Goal: Transaction & Acquisition: Purchase product/service

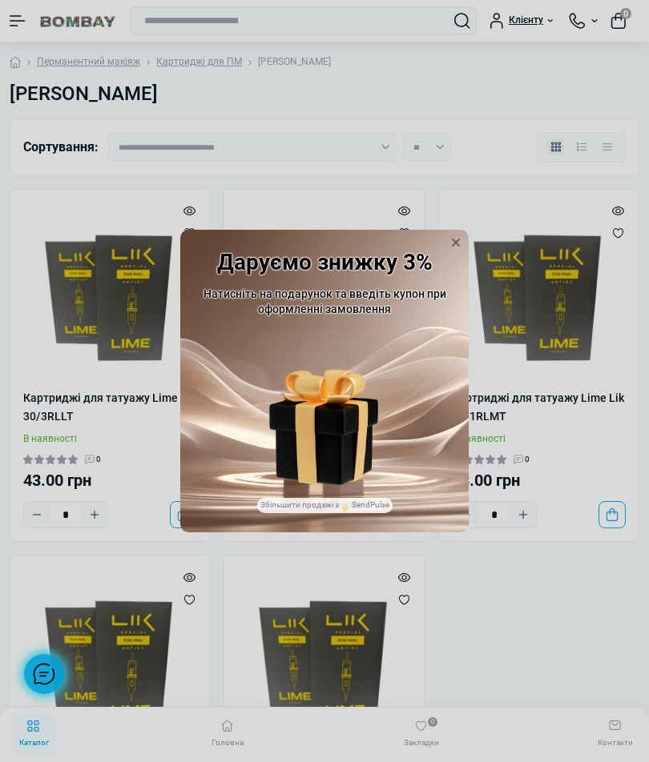
click at [462, 251] on icon at bounding box center [456, 243] width 16 height 16
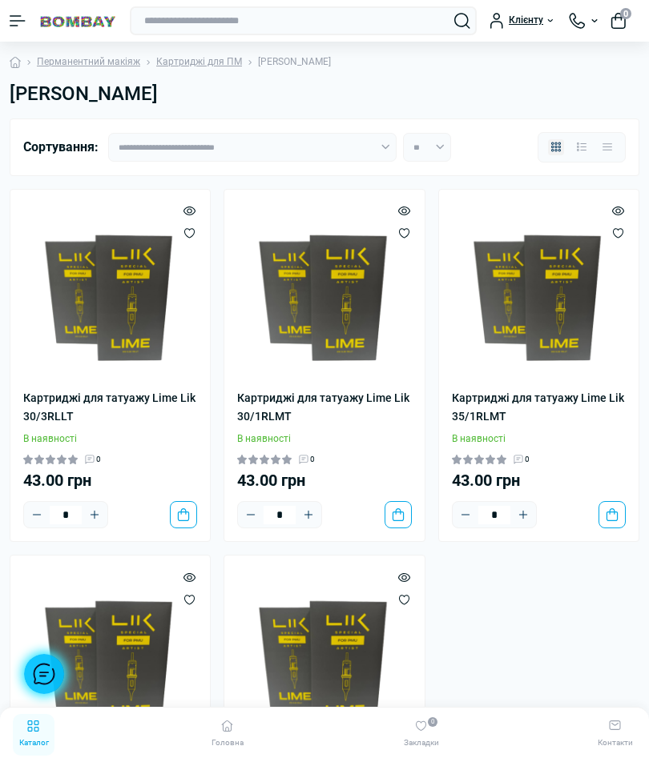
click at [324, 315] on img at bounding box center [324, 290] width 174 height 174
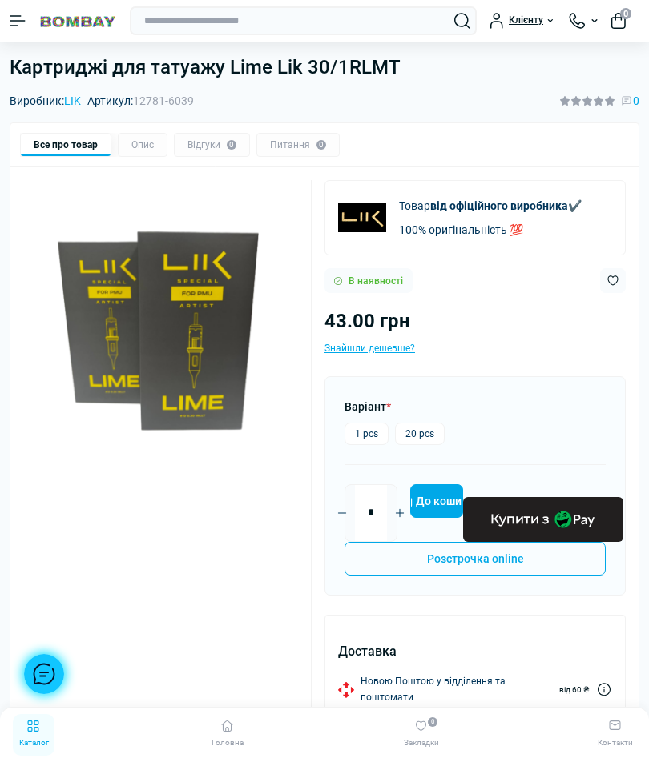
scroll to position [22, 0]
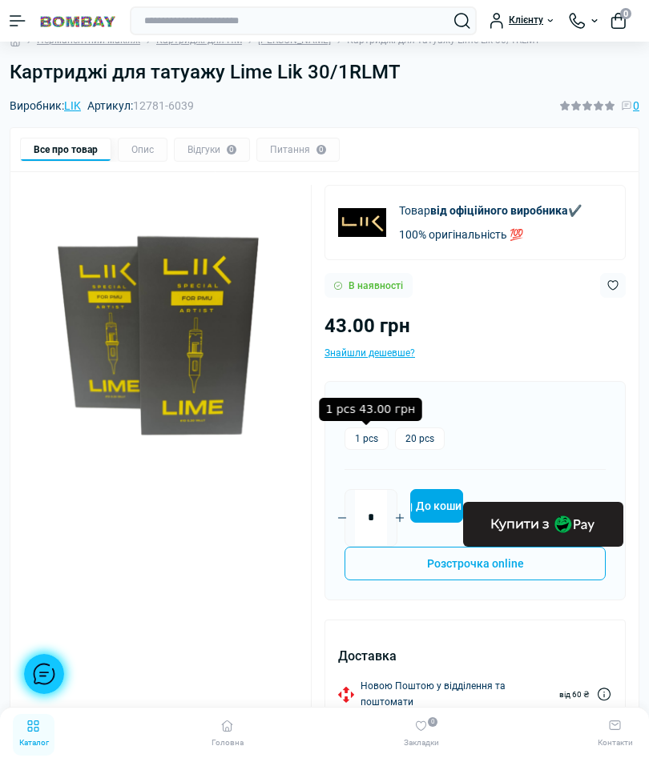
click at [358, 440] on label "1 pcs" at bounding box center [366, 439] width 44 height 22
click at [370, 520] on input "*" at bounding box center [371, 518] width 32 height 56
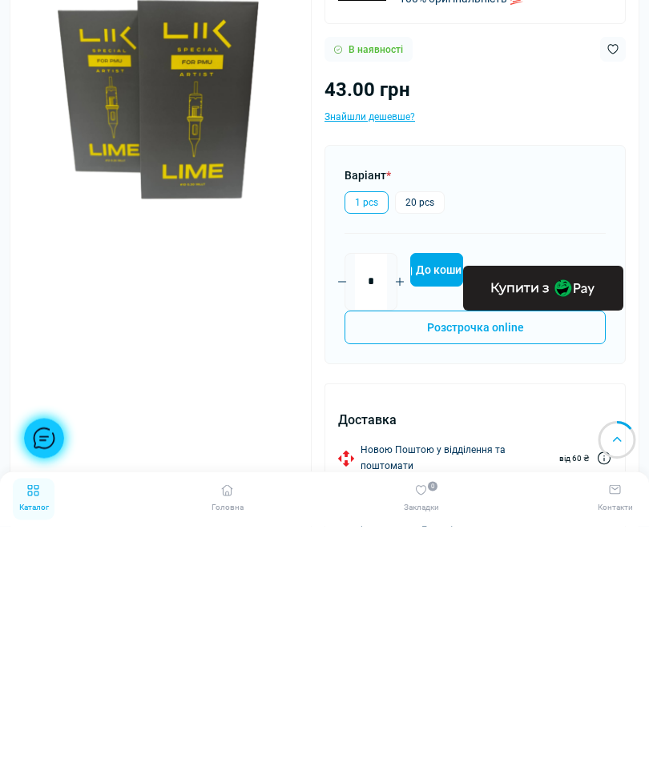
click at [370, 490] on input "*" at bounding box center [371, 518] width 32 height 56
click at [372, 490] on input "*" at bounding box center [371, 518] width 32 height 56
click at [370, 490] on input "**" at bounding box center [371, 518] width 32 height 56
click at [428, 489] on button "До кошика" at bounding box center [436, 506] width 53 height 34
type input "*"
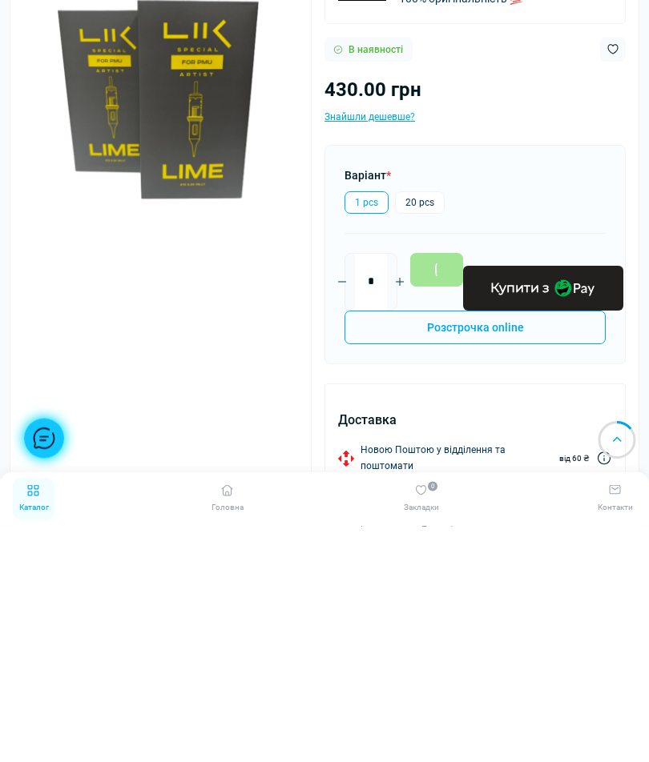
scroll to position [258, 0]
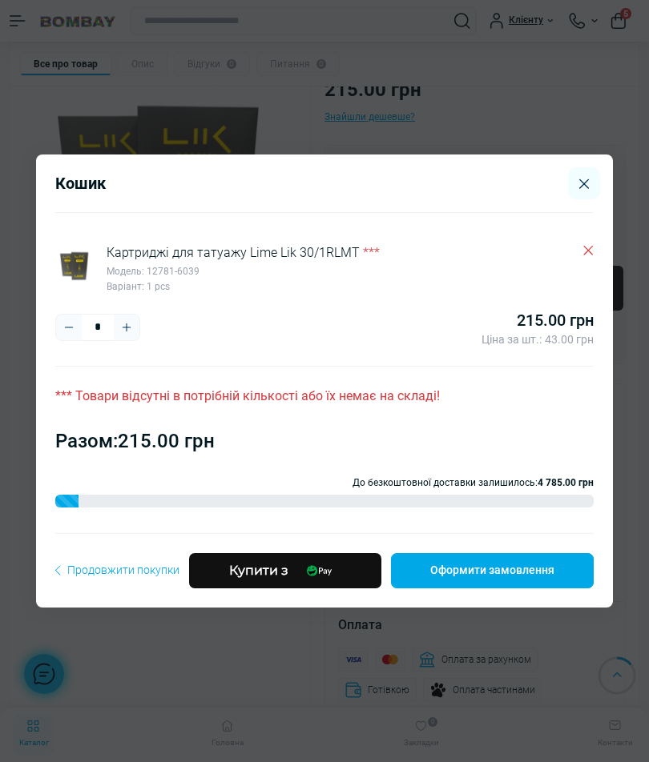
click at [125, 334] on icon "Plus" at bounding box center [126, 327] width 13 height 13
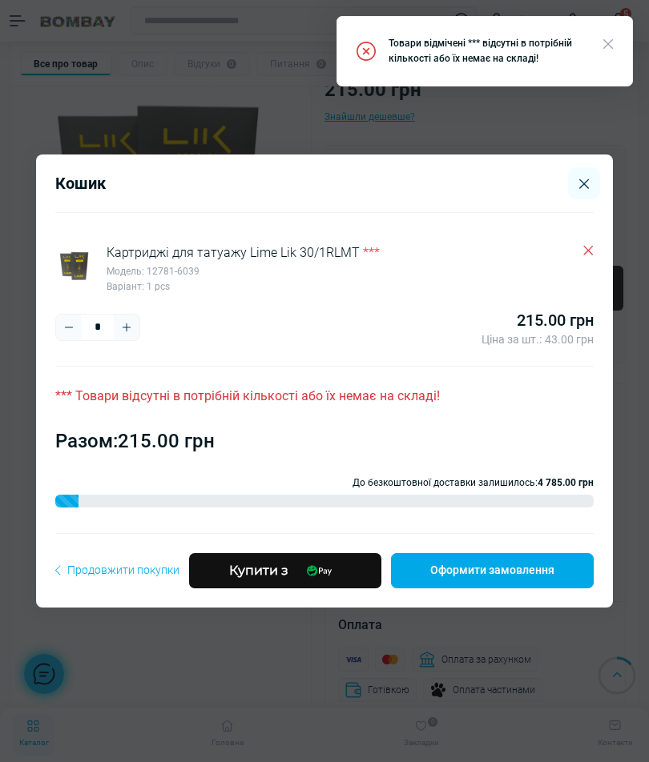
click at [574, 199] on button "Close" at bounding box center [584, 183] width 32 height 32
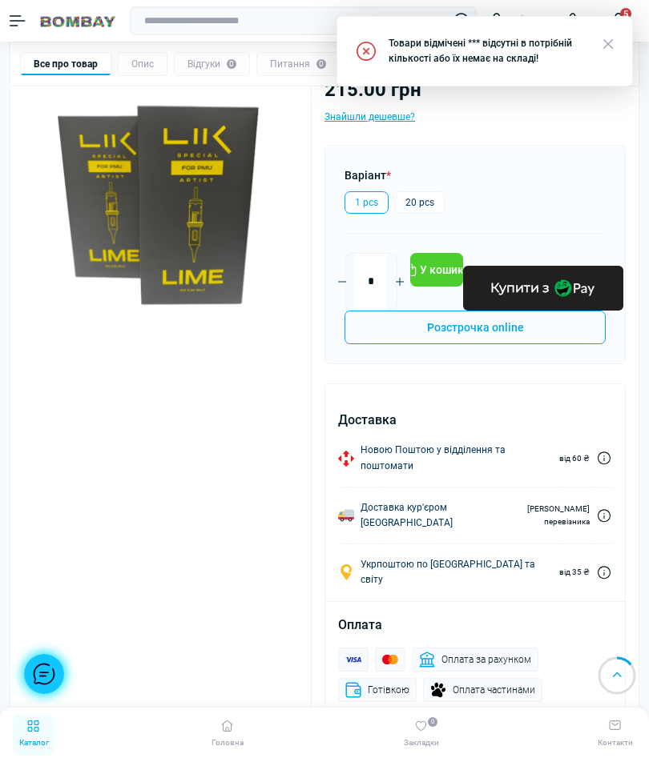
scroll to position [0, 0]
